Goal: Transaction & Acquisition: Book appointment/travel/reservation

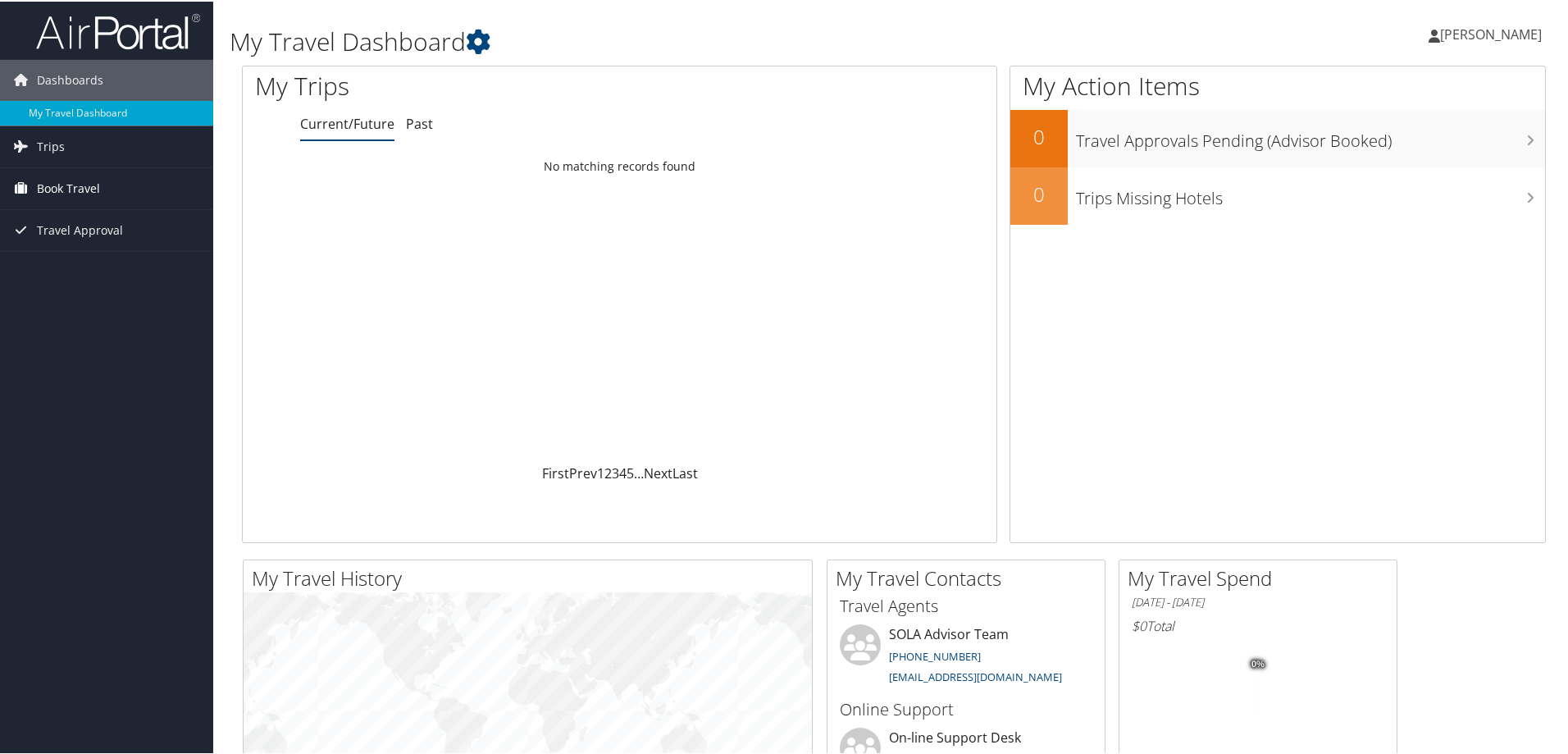
click at [165, 200] on link "Book Travel" at bounding box center [106, 187] width 213 height 41
click at [116, 274] on link "Book/Manage Online Trips" at bounding box center [106, 269] width 213 height 25
